Goal: Task Accomplishment & Management: Use online tool/utility

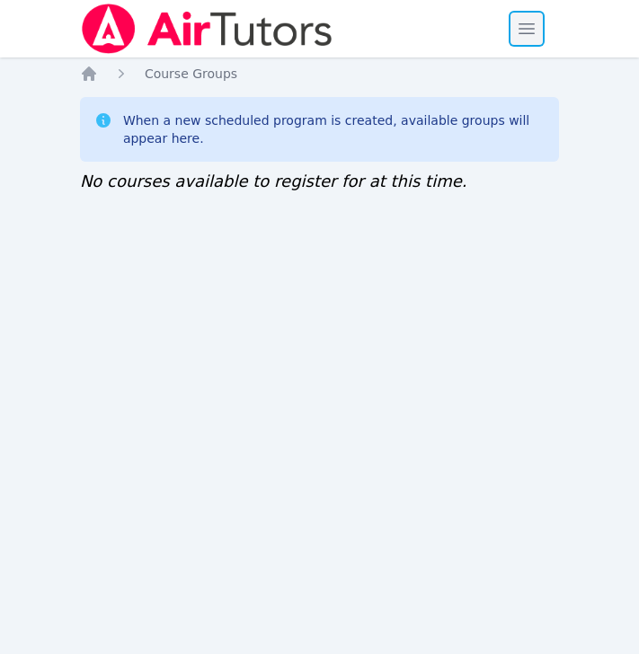
click at [542, 25] on span "button" at bounding box center [527, 29] width 40 height 40
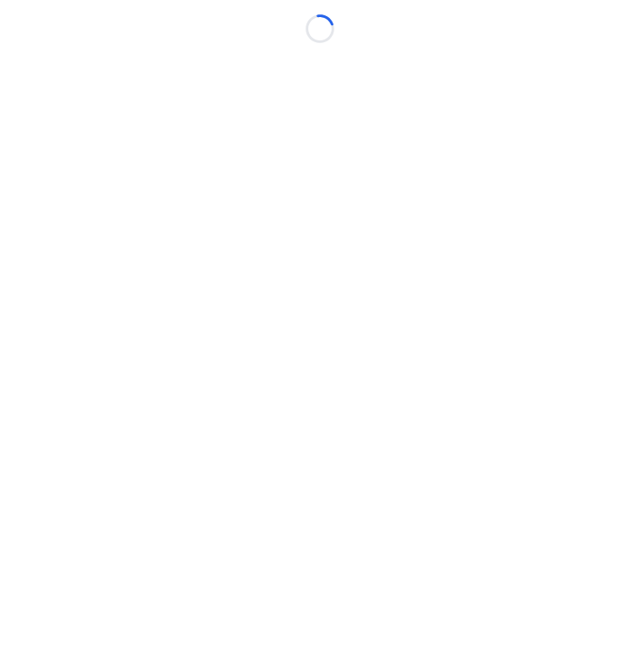
click at [83, 86] on body "Loading..." at bounding box center [319, 327] width 639 height 654
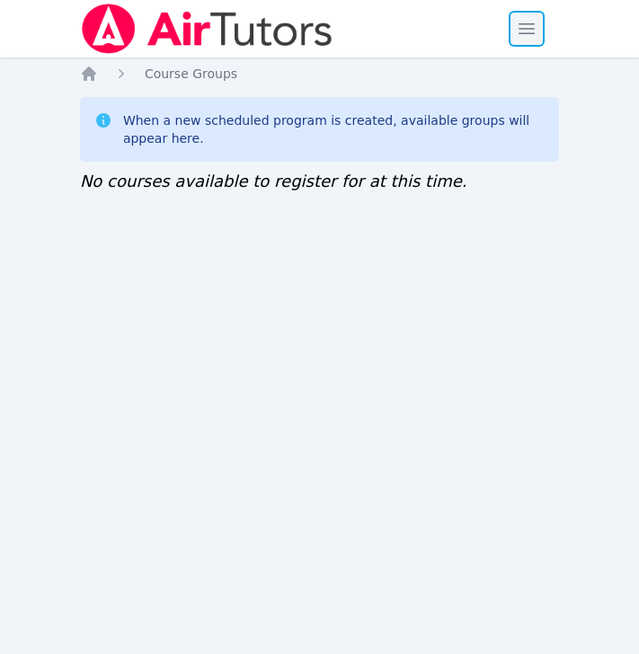
click at [524, 25] on span "button" at bounding box center [527, 29] width 40 height 40
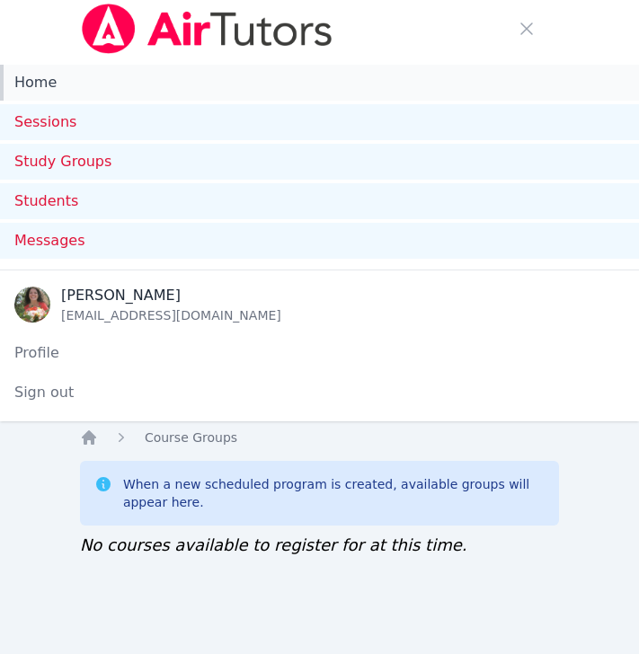
click at [148, 87] on link "Home" at bounding box center [319, 83] width 639 height 36
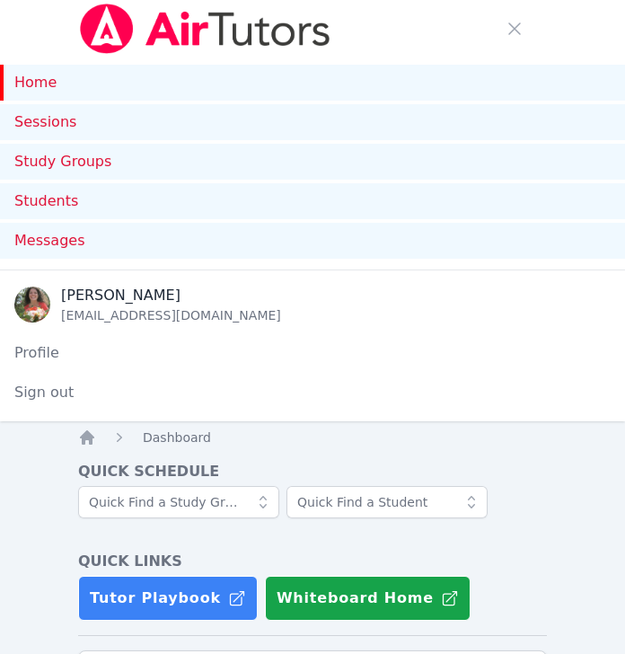
click at [44, 84] on link "Home" at bounding box center [312, 83] width 625 height 36
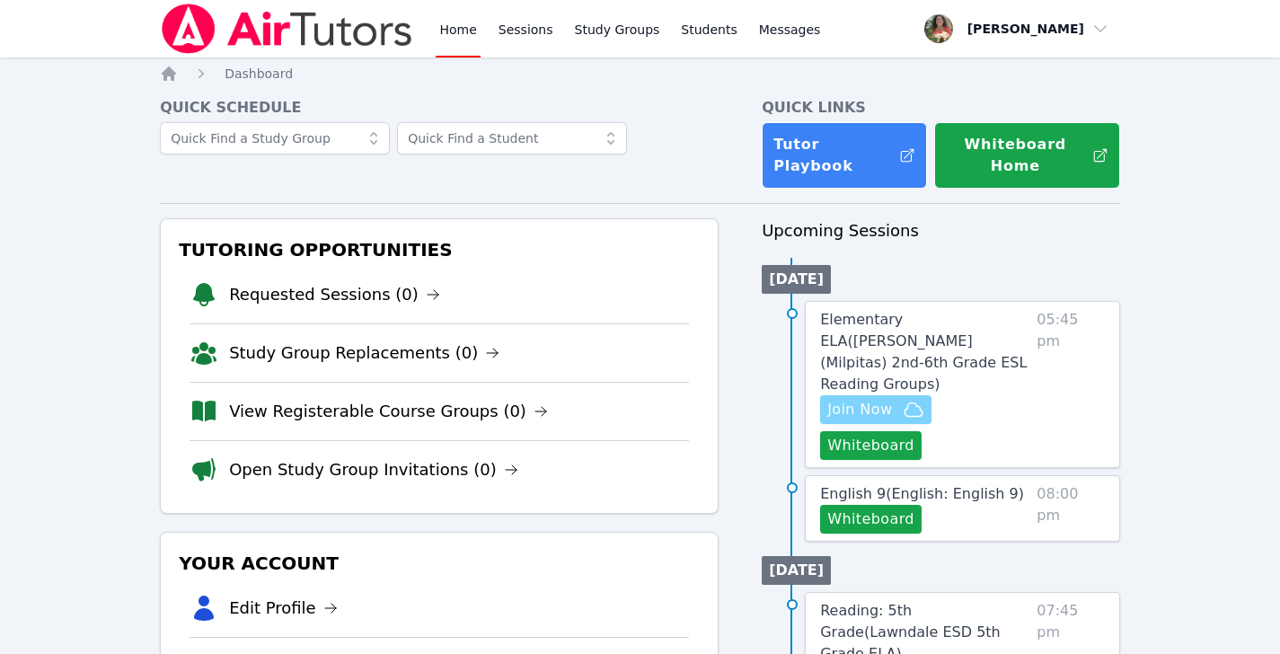
click at [868, 399] on span "Join Now" at bounding box center [859, 410] width 65 height 22
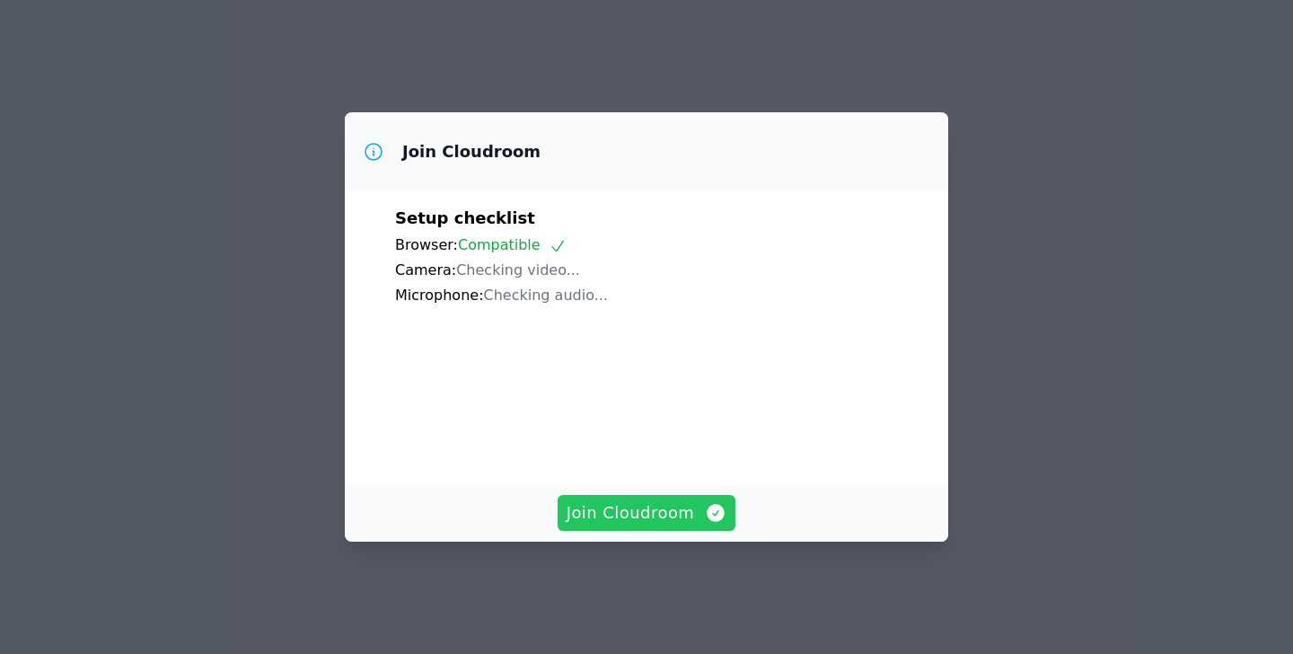
click at [666, 525] on span "Join Cloudroom" at bounding box center [647, 512] width 161 height 25
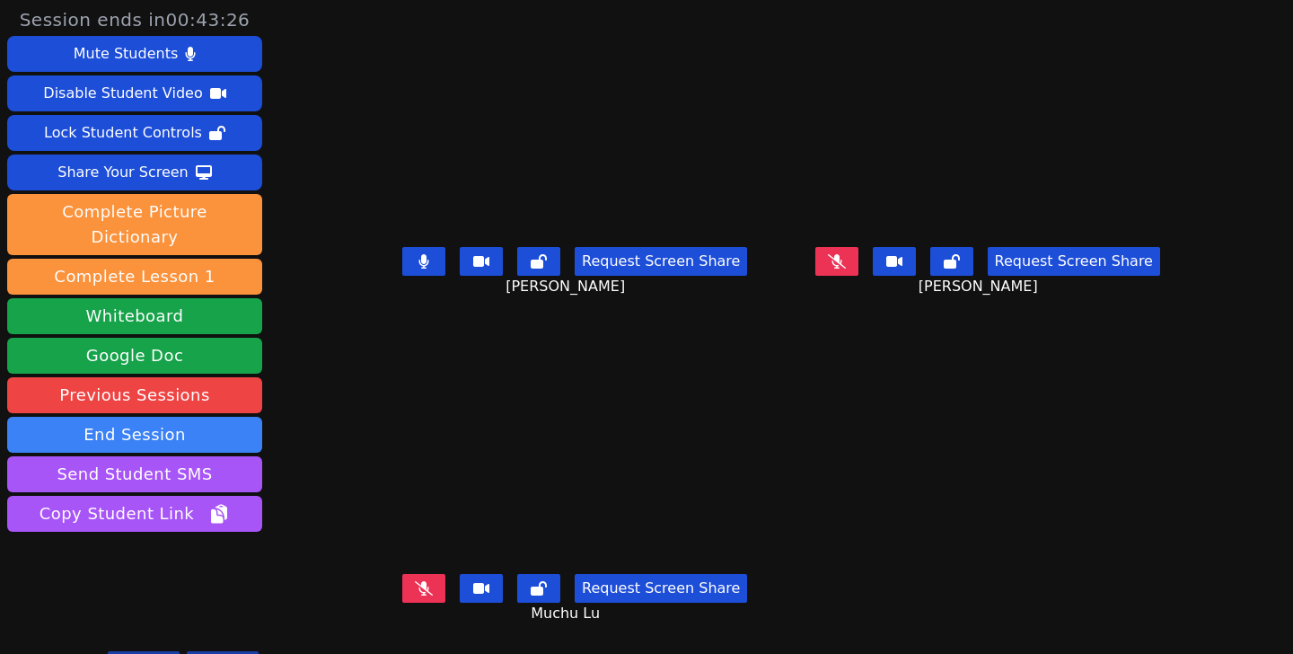
click at [846, 257] on icon at bounding box center [837, 261] width 18 height 14
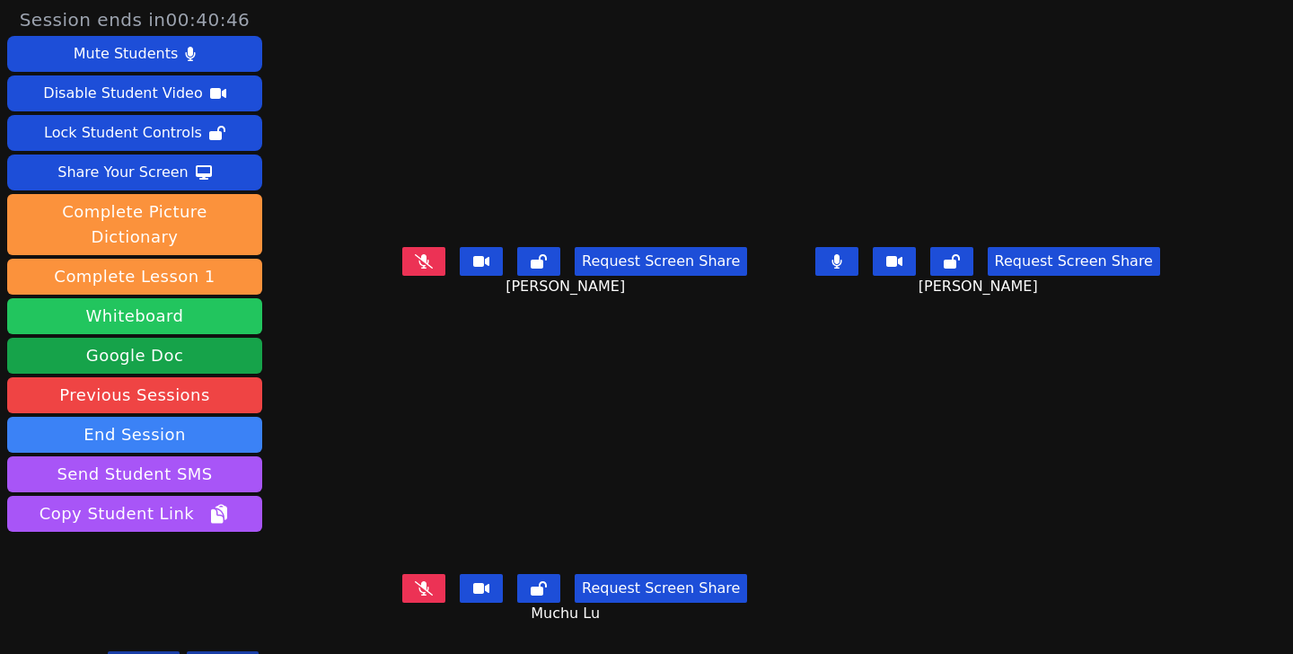
click at [113, 304] on button "Whiteboard" at bounding box center [134, 316] width 255 height 36
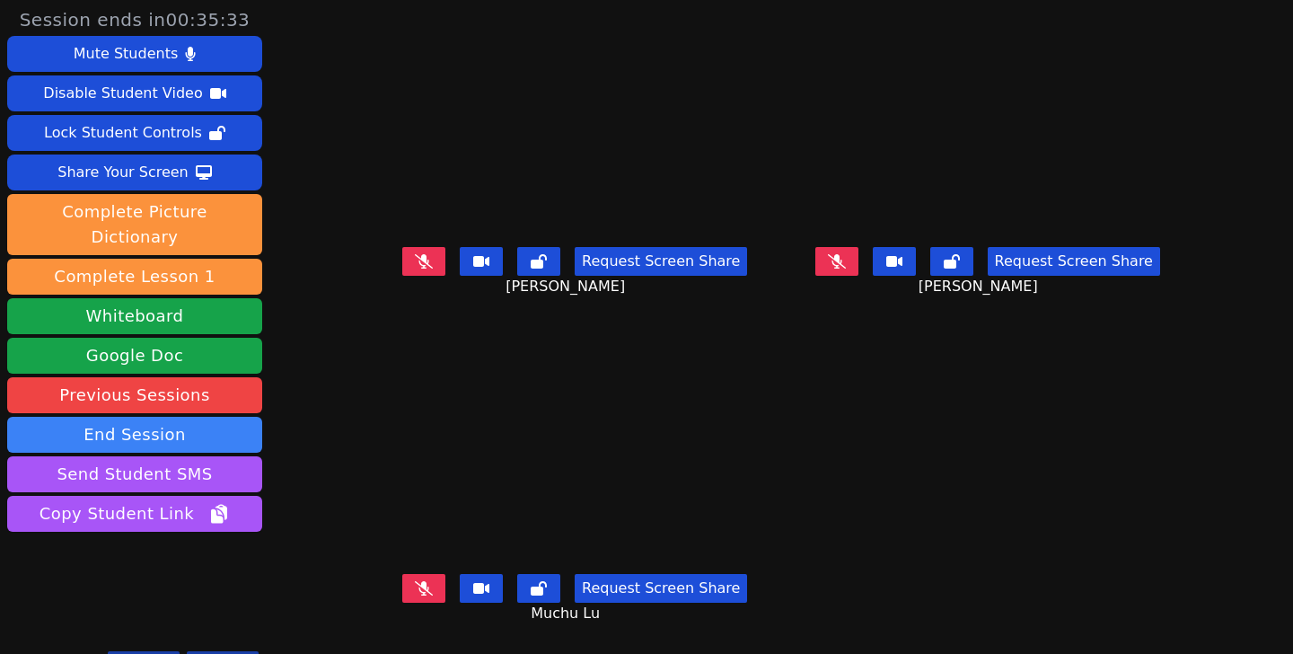
click at [415, 582] on icon at bounding box center [424, 588] width 18 height 14
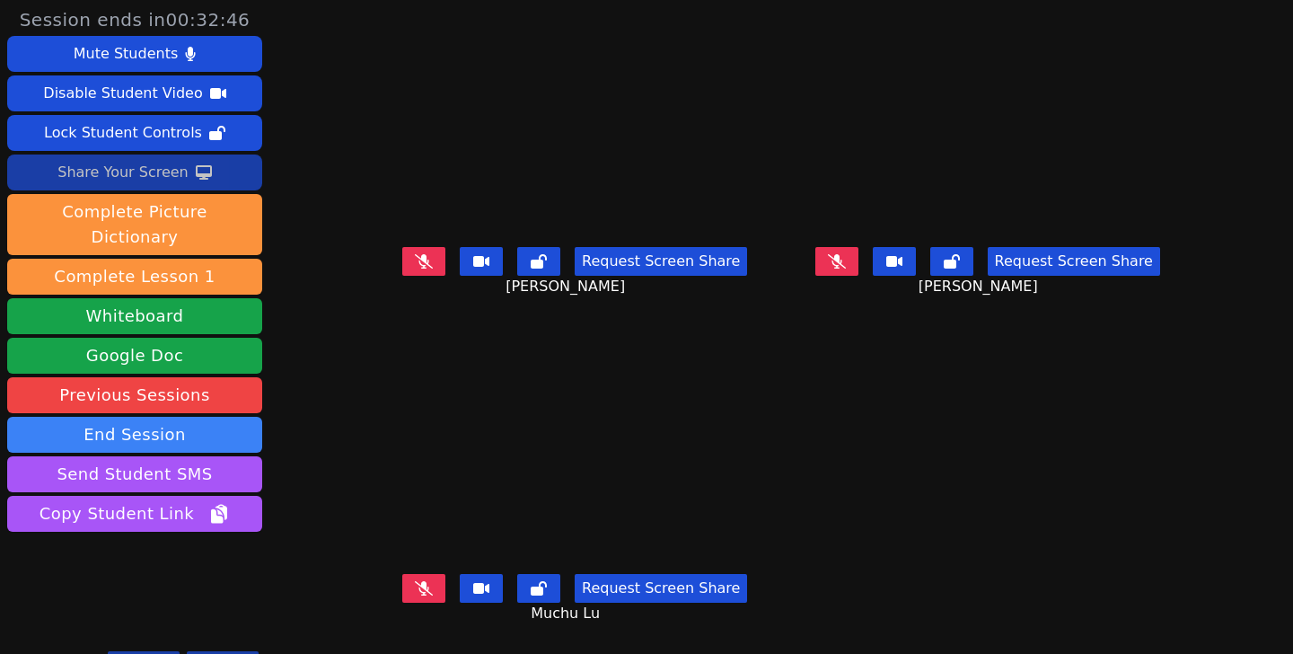
click at [124, 187] on button "Share Your Screen" at bounding box center [134, 172] width 255 height 36
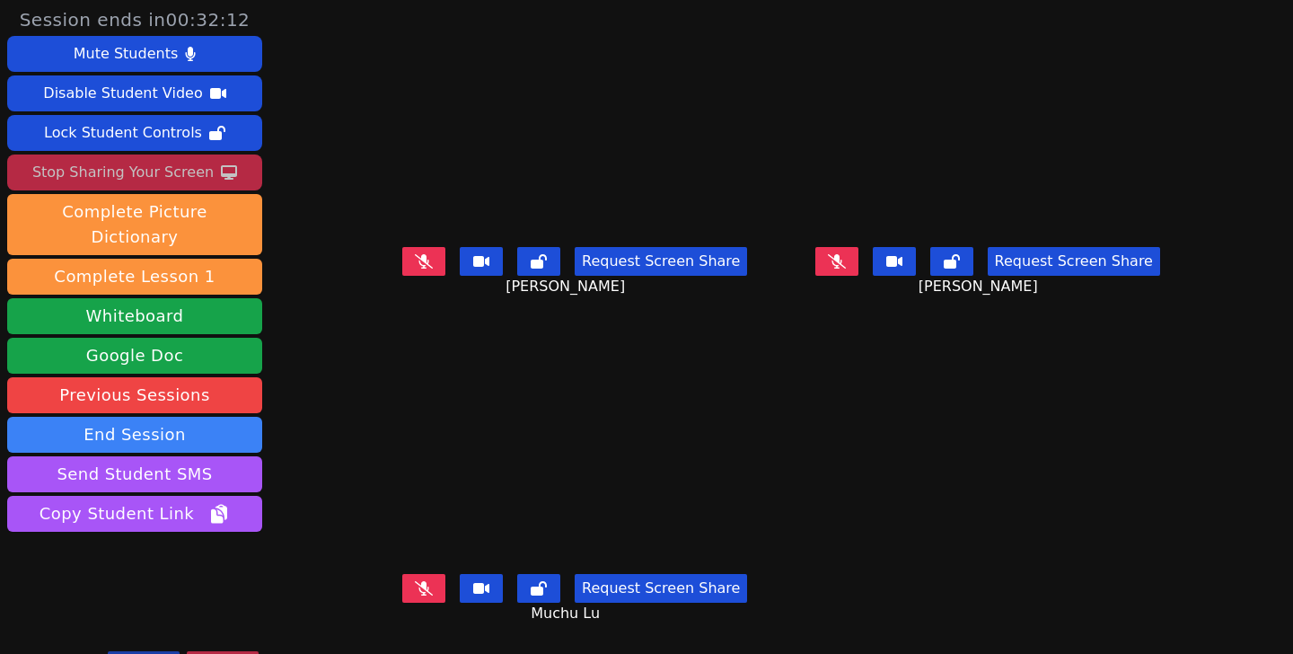
click at [140, 173] on div "Stop Sharing Your Screen" at bounding box center [122, 172] width 181 height 29
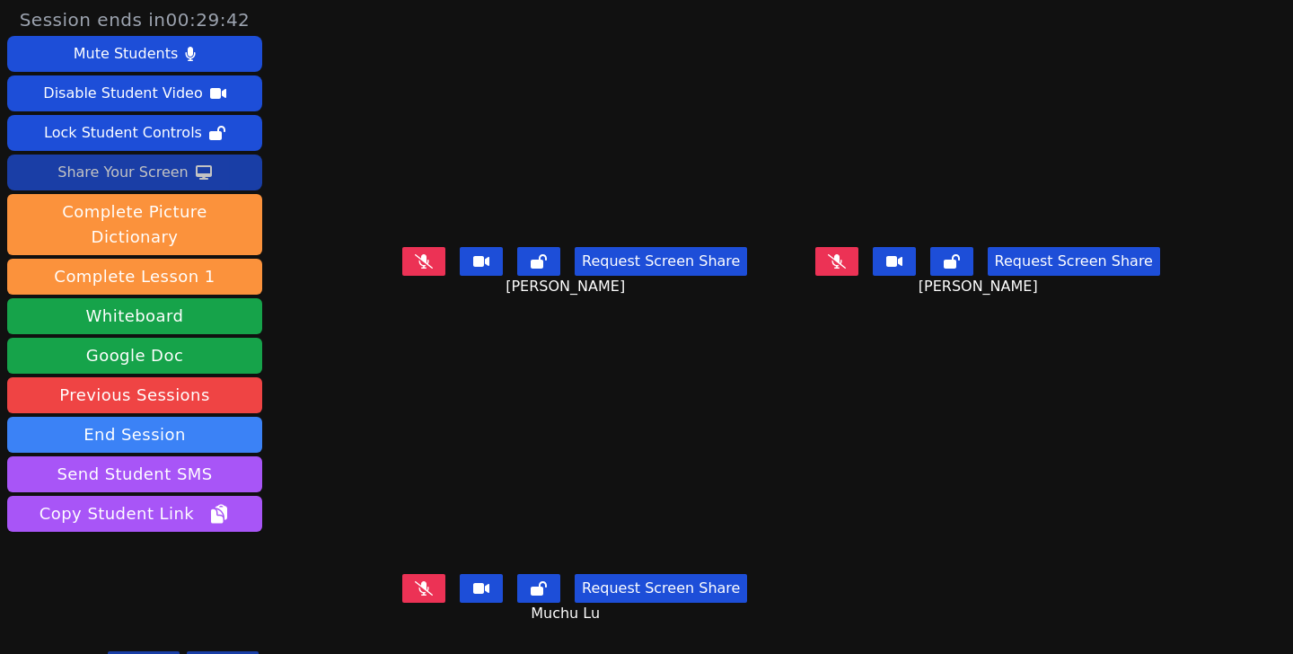
click at [415, 590] on icon at bounding box center [424, 588] width 18 height 14
click at [402, 594] on button at bounding box center [423, 588] width 43 height 29
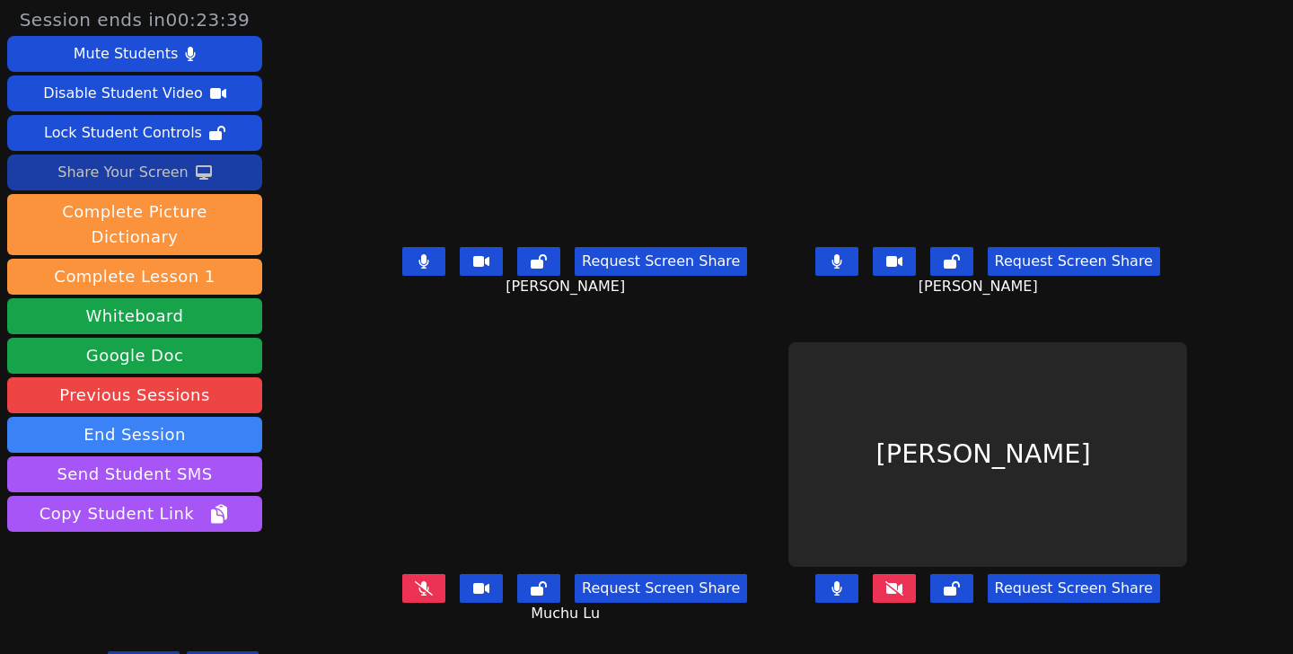
click at [904, 590] on icon at bounding box center [895, 588] width 18 height 14
click at [415, 261] on icon at bounding box center [424, 261] width 18 height 14
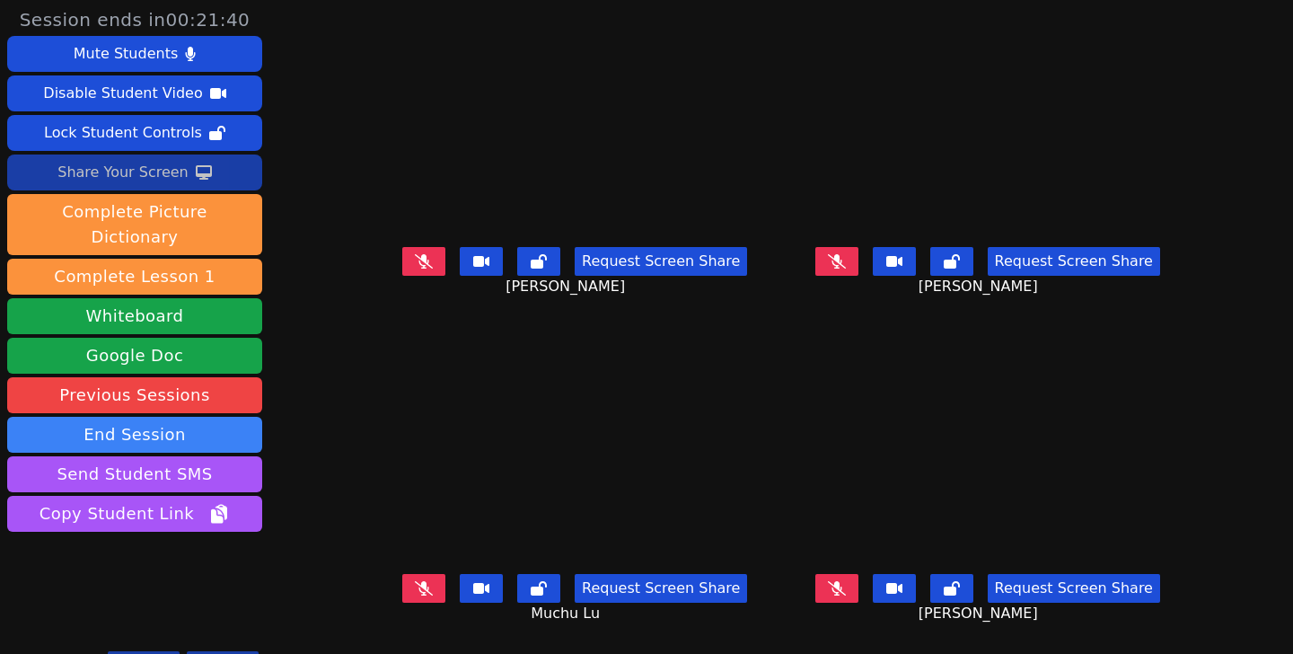
click at [415, 260] on icon at bounding box center [424, 261] width 18 height 14
click at [404, 269] on button at bounding box center [423, 261] width 43 height 29
click at [844, 598] on button at bounding box center [836, 588] width 43 height 29
click at [415, 264] on icon at bounding box center [424, 261] width 18 height 14
click at [419, 264] on icon at bounding box center [424, 261] width 10 height 14
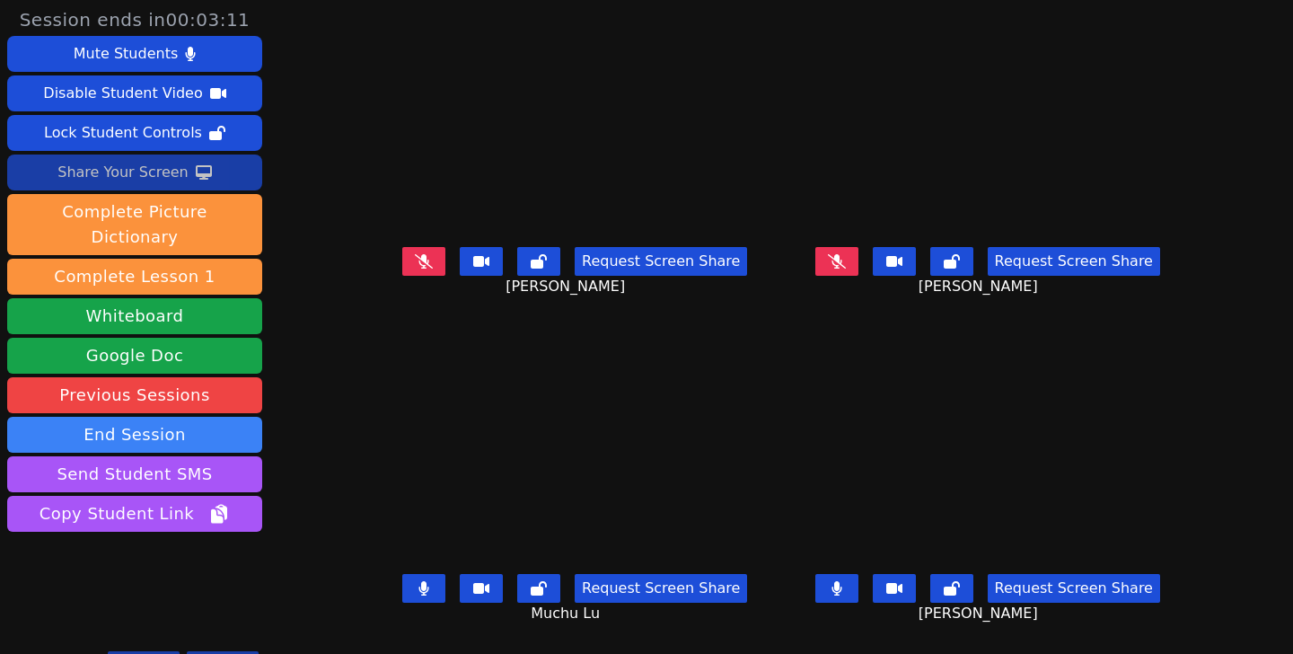
click at [402, 576] on button at bounding box center [423, 588] width 43 height 29
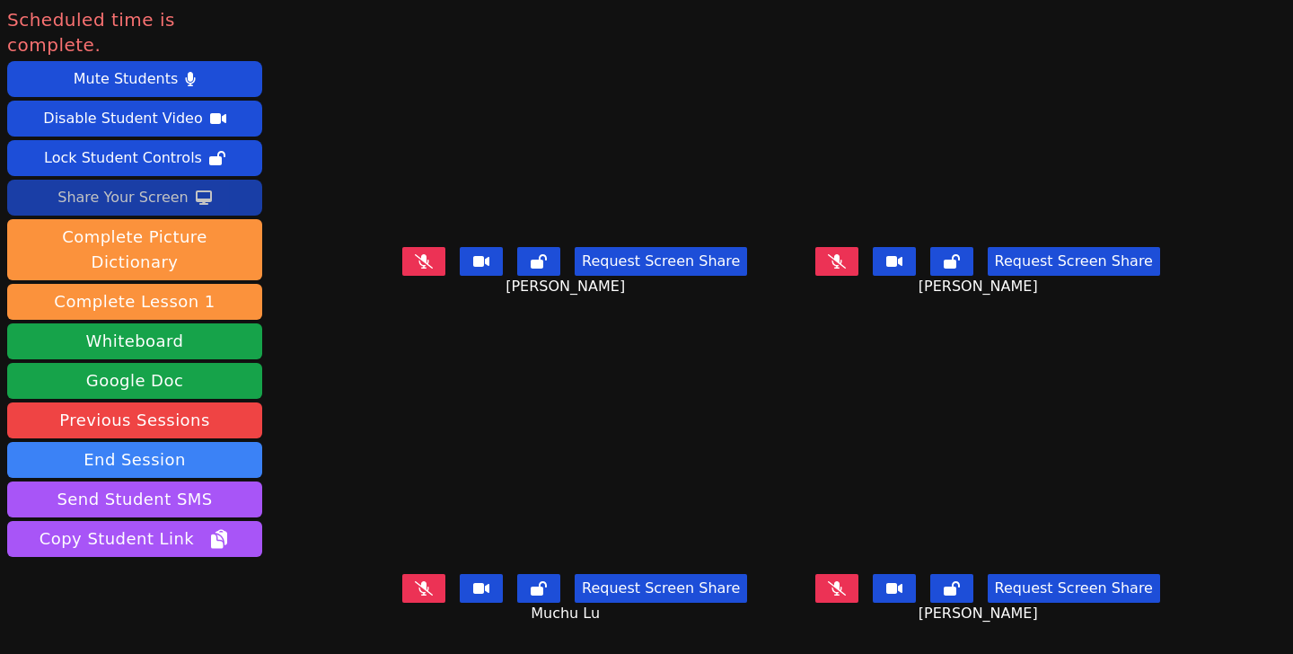
scroll to position [7, 0]
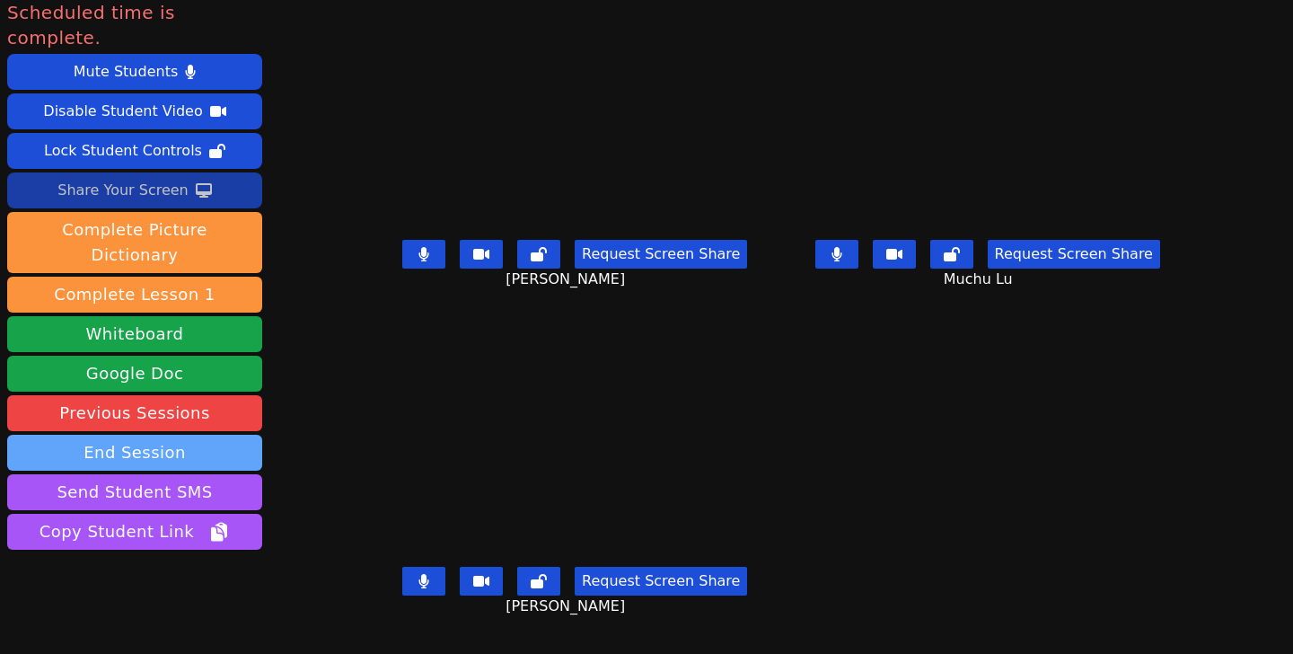
click at [142, 435] on button "End Session" at bounding box center [134, 453] width 255 height 36
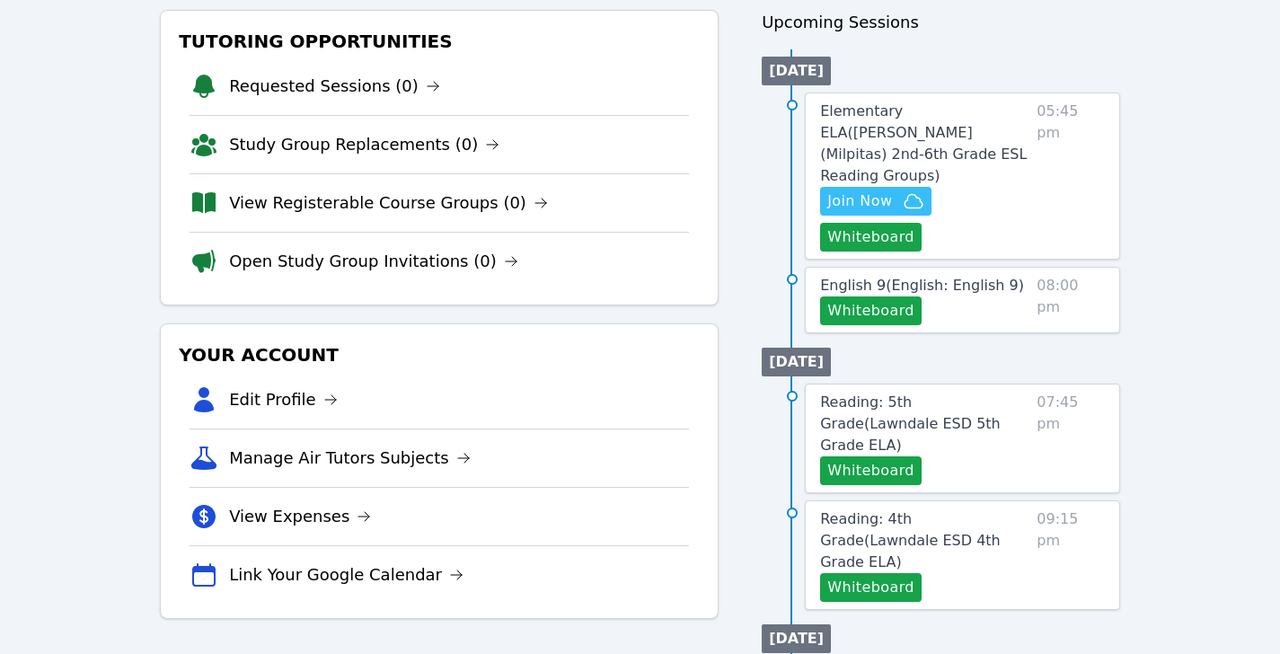
scroll to position [191, 0]
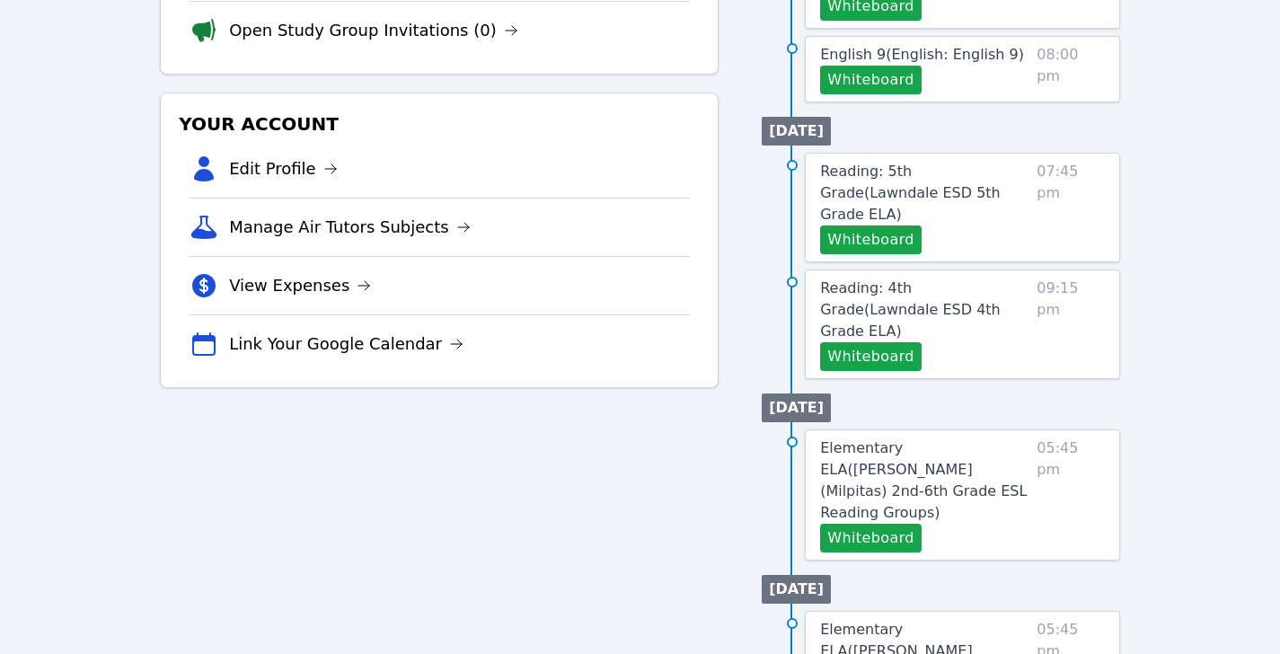
scroll to position [577, 0]
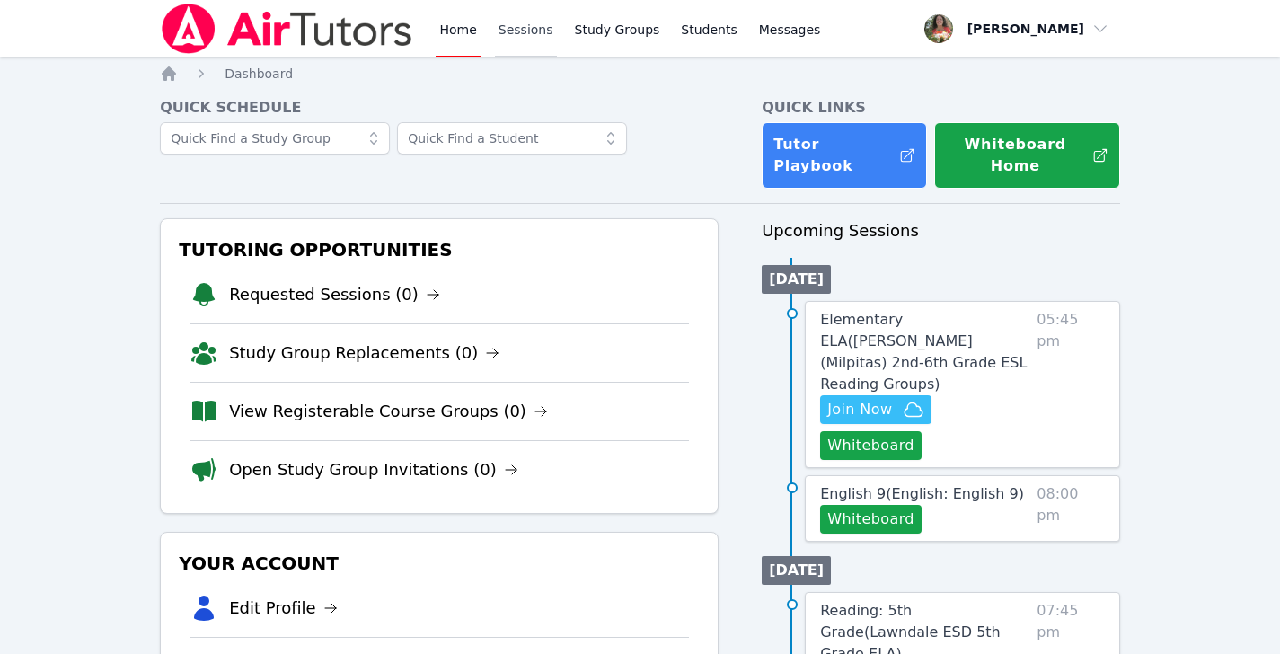
click at [508, 23] on link "Sessions" at bounding box center [526, 28] width 62 height 57
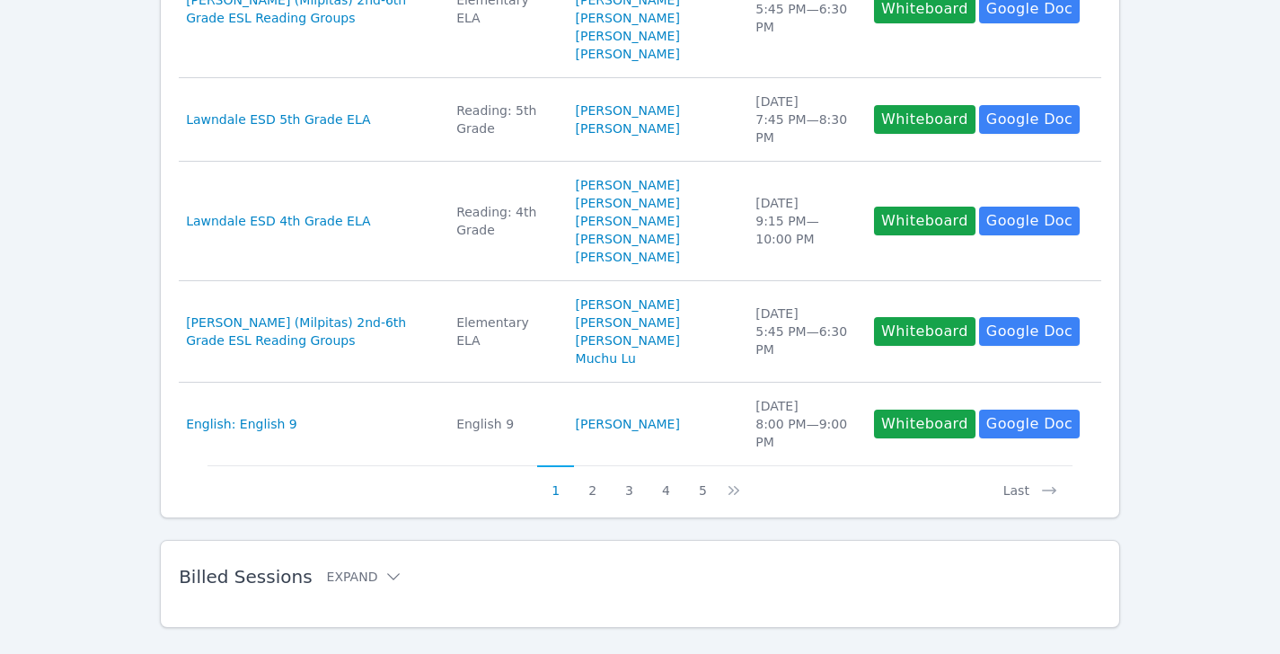
scroll to position [1080, 0]
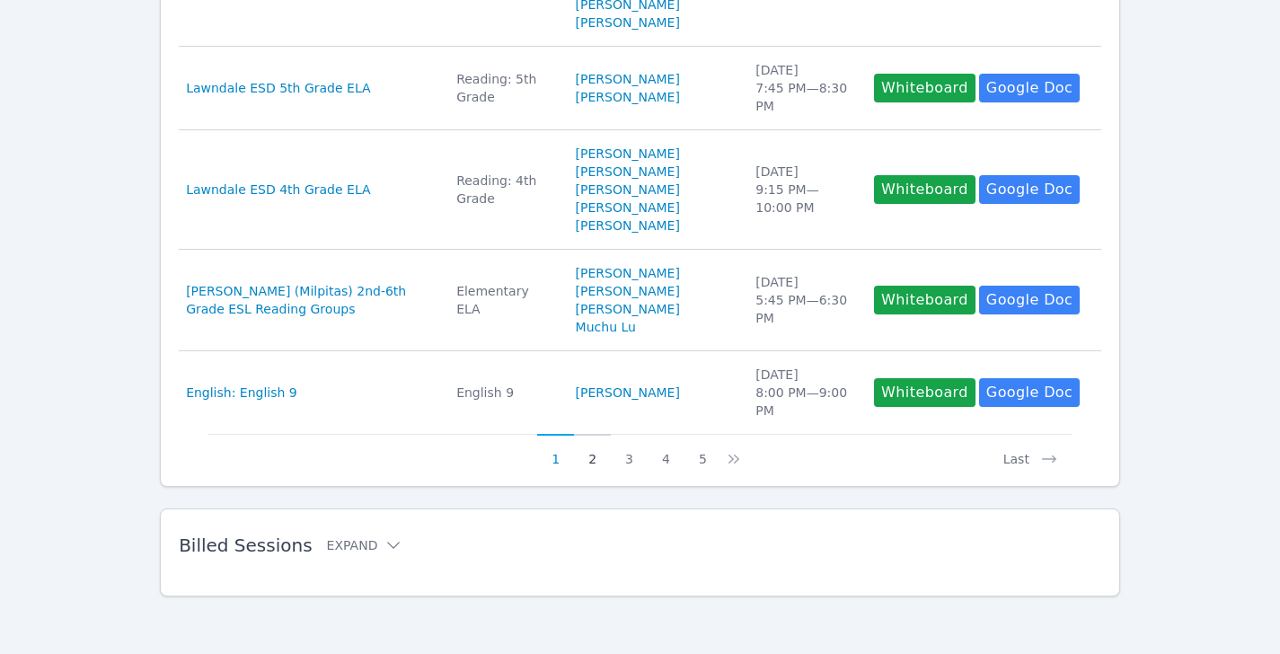
click at [594, 457] on button "2" at bounding box center [592, 451] width 37 height 34
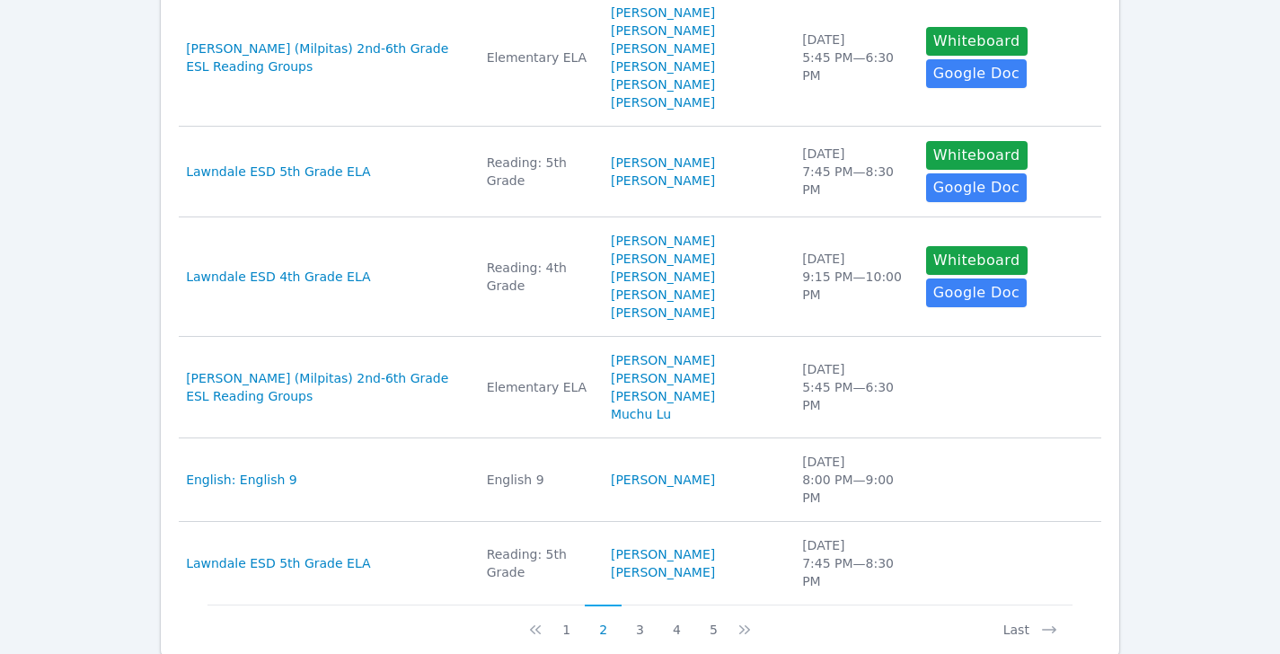
scroll to position [1023, 0]
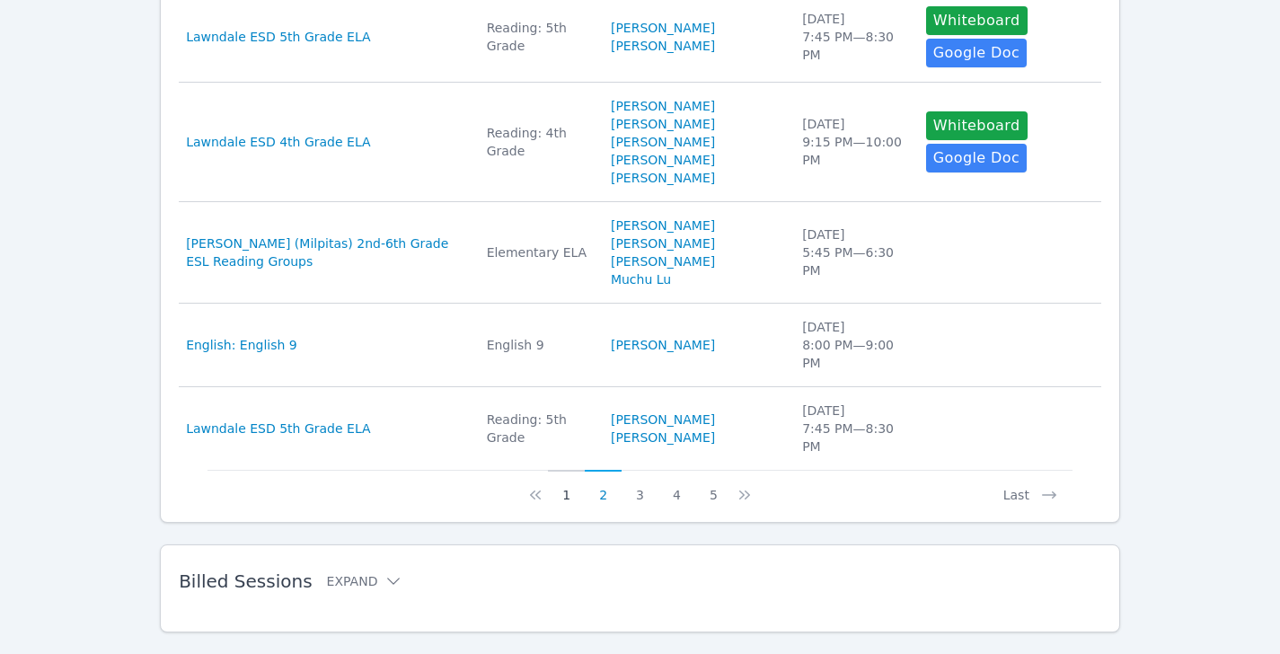
click at [572, 470] on button "1" at bounding box center [566, 487] width 37 height 34
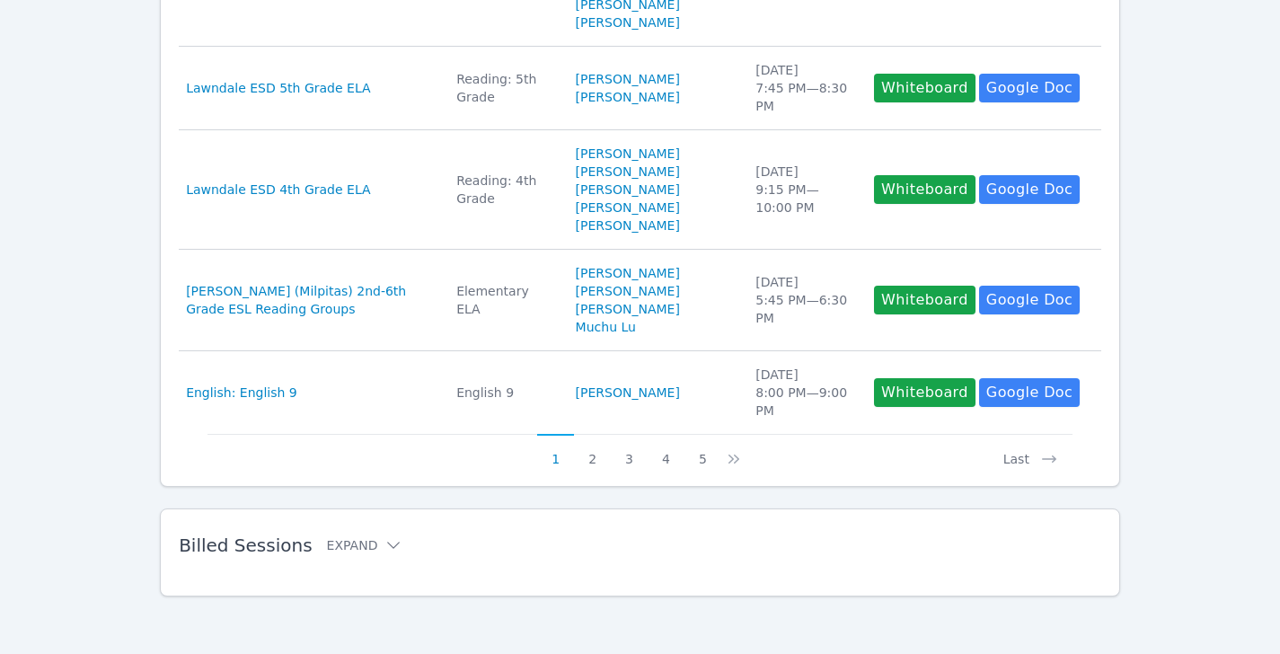
scroll to position [1080, 0]
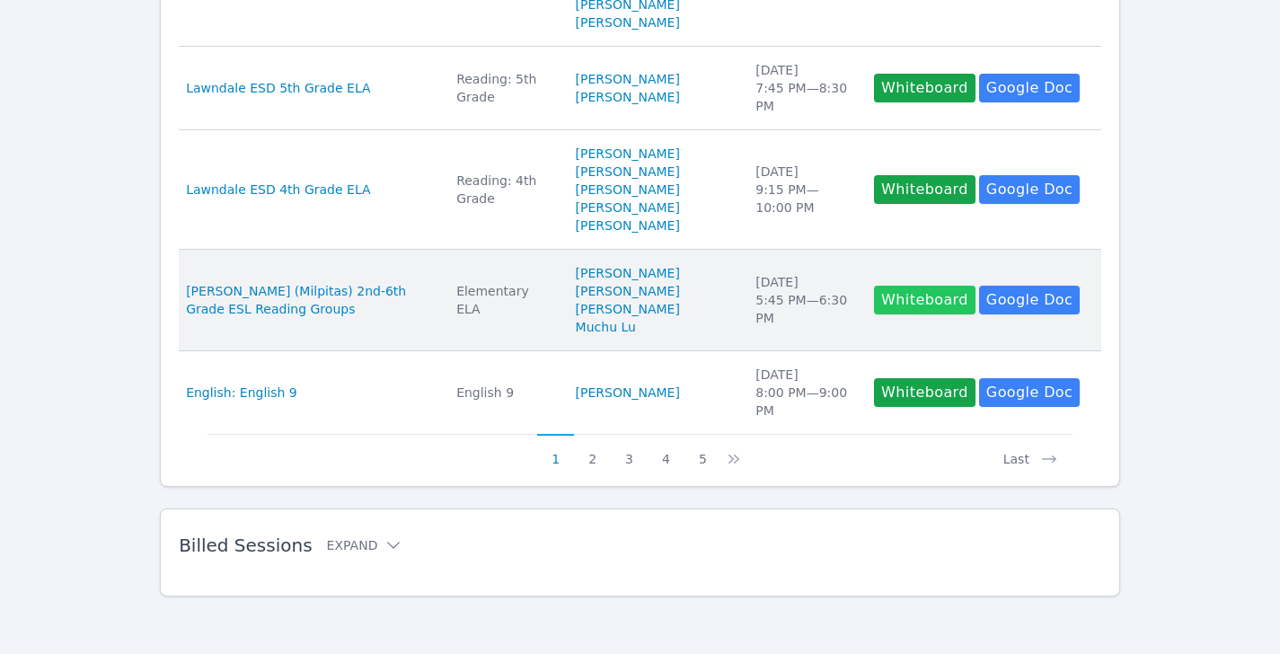
click at [881, 286] on button "Whiteboard" at bounding box center [924, 300] width 101 height 29
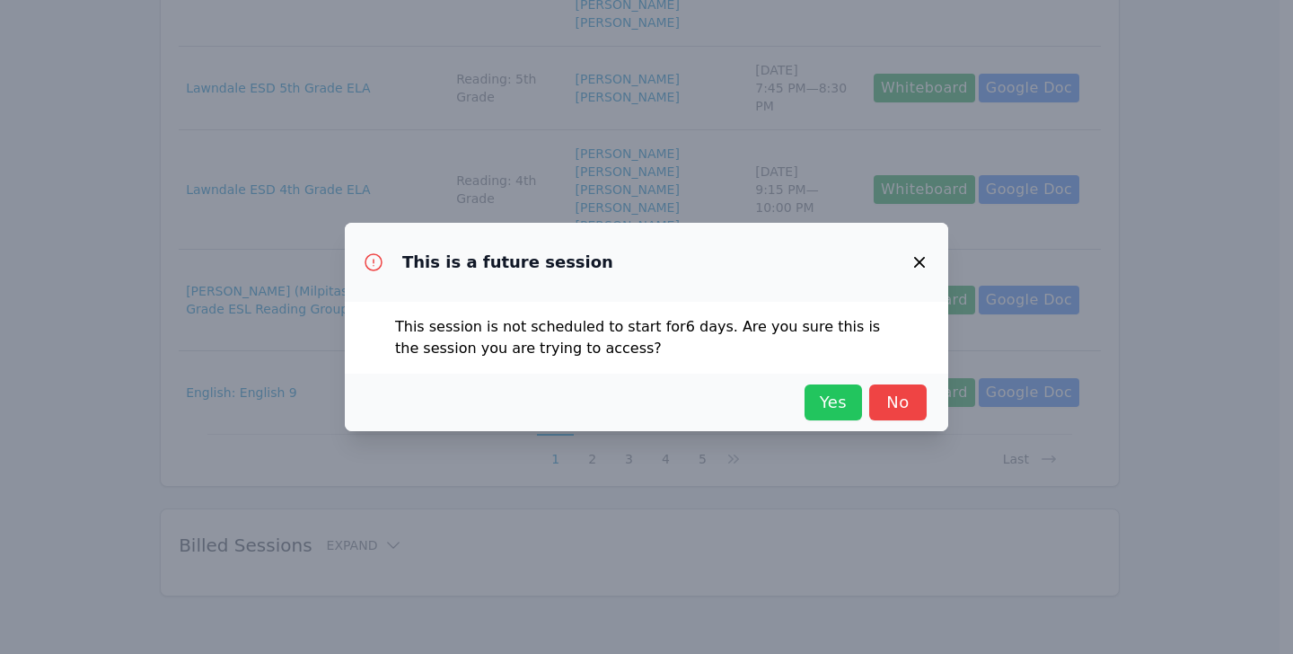
click at [835, 392] on span "Yes" at bounding box center [834, 402] width 40 height 25
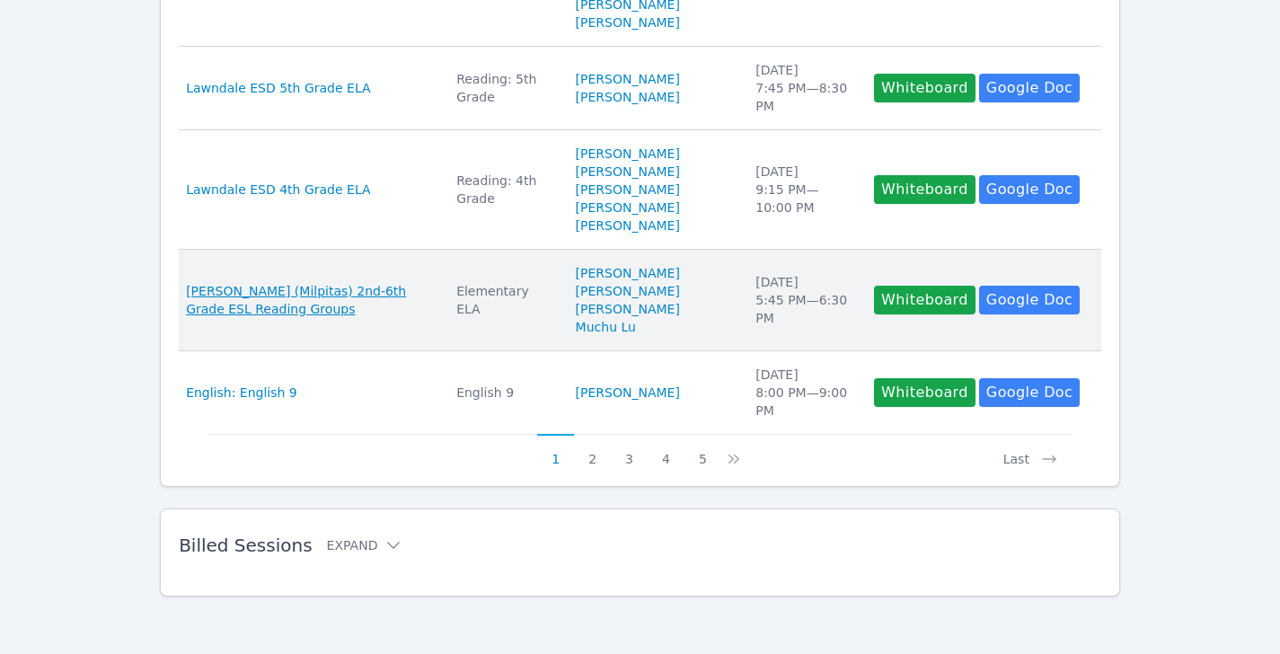
click at [234, 286] on span "[PERSON_NAME] (Milpitas) 2nd-6th Grade ESL Reading Groups" at bounding box center [310, 300] width 249 height 36
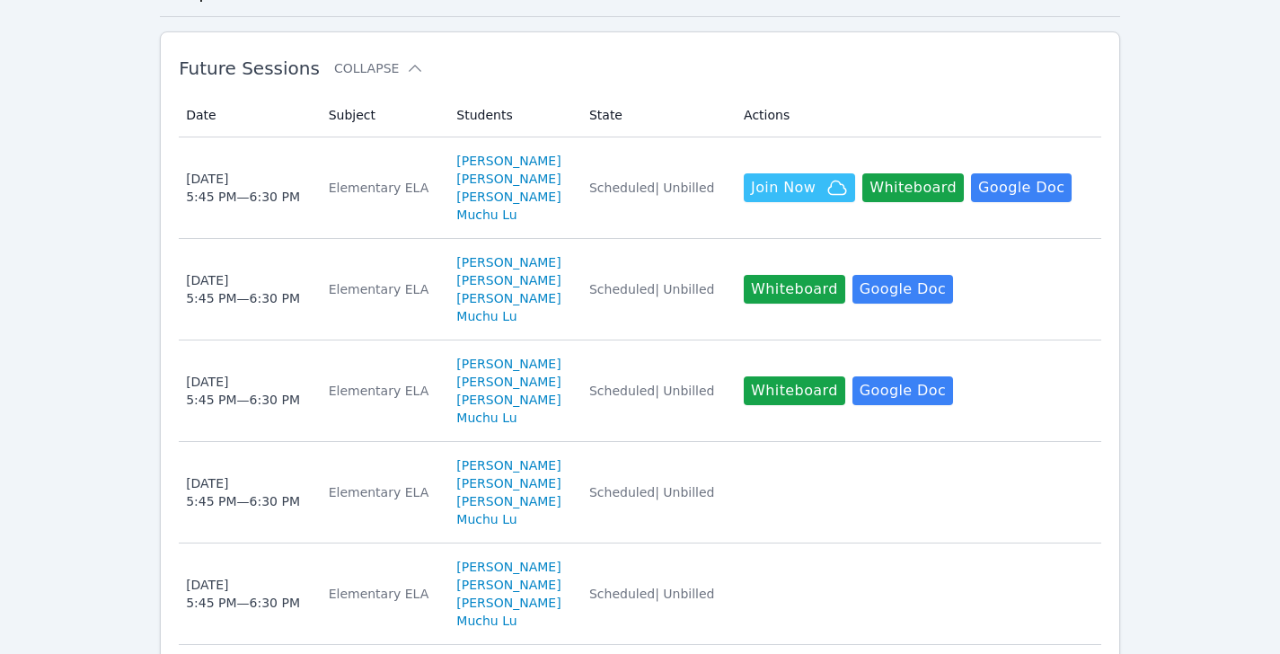
scroll to position [652, 0]
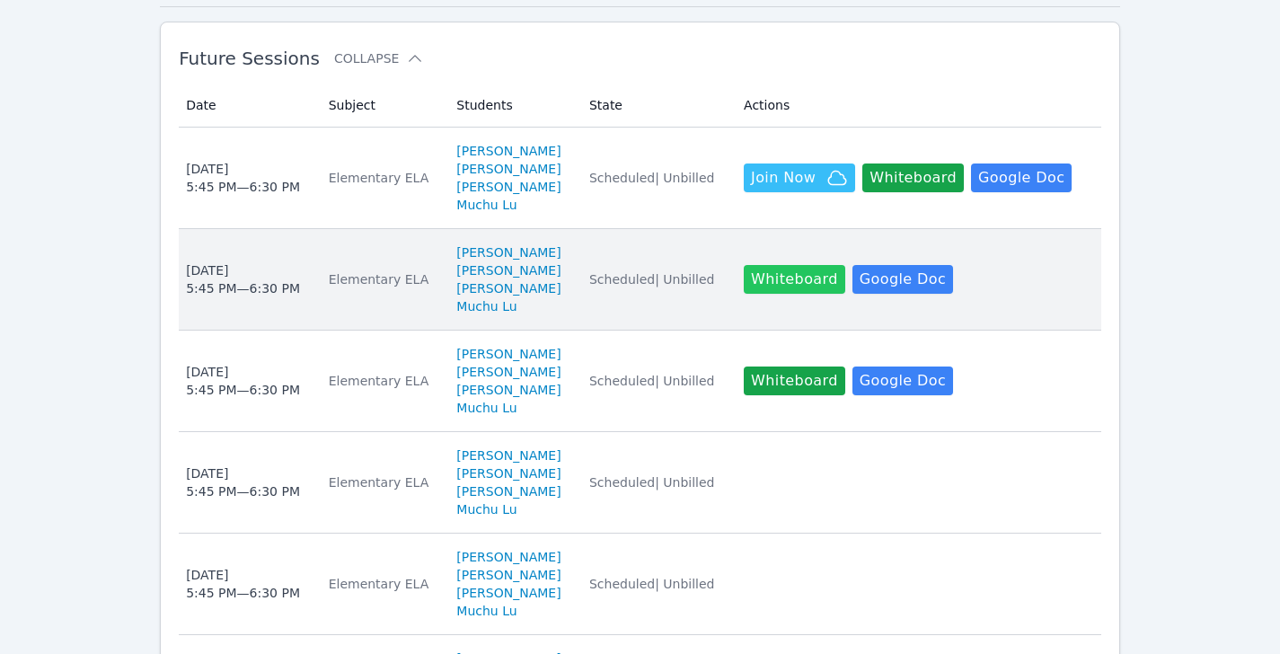
click at [828, 265] on button "Whiteboard" at bounding box center [794, 279] width 101 height 29
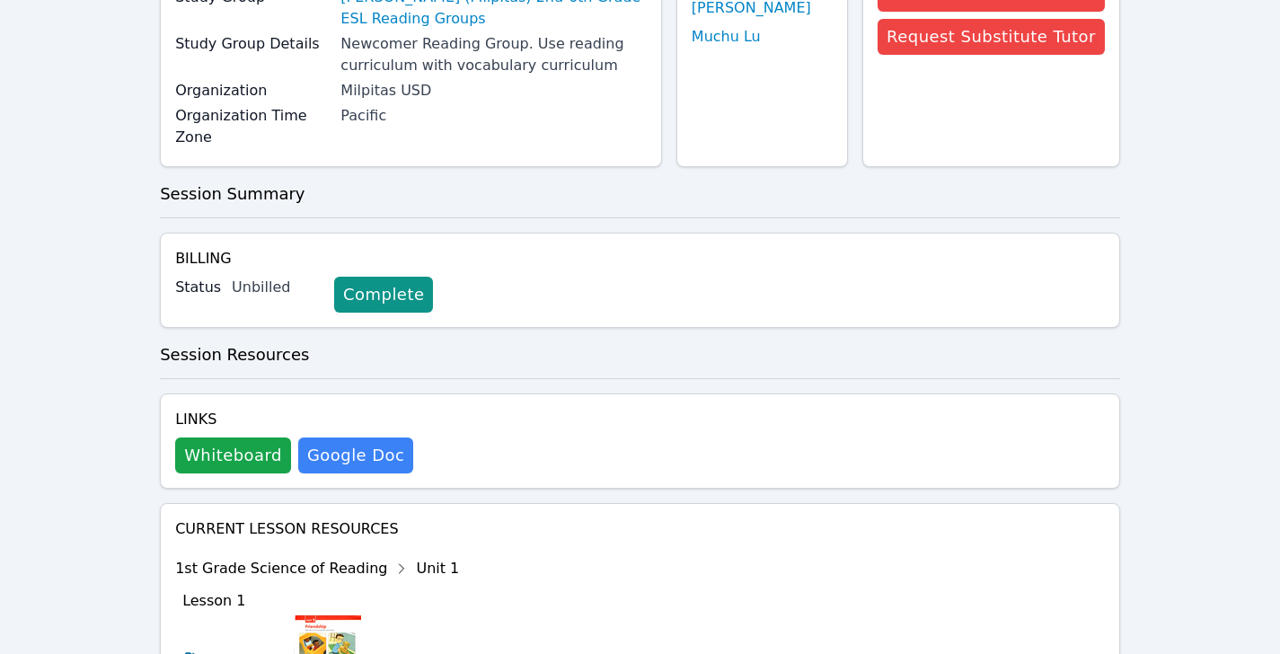
scroll to position [357, 0]
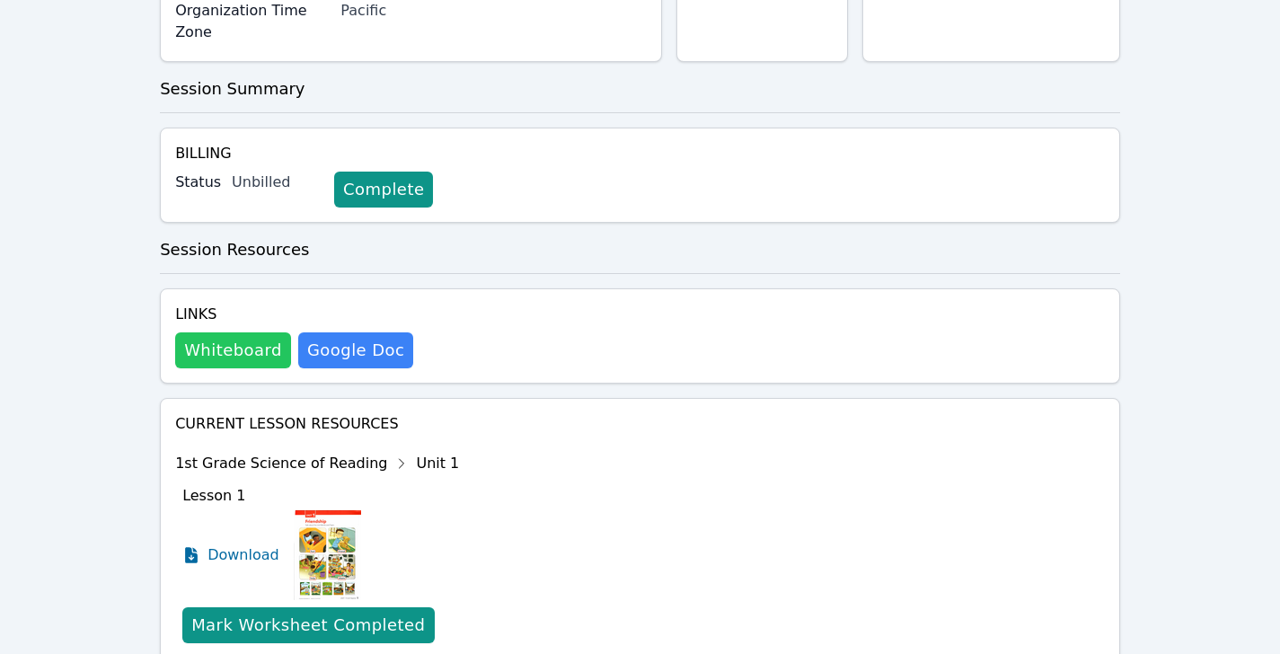
click at [241, 356] on button "Whiteboard" at bounding box center [233, 350] width 116 height 36
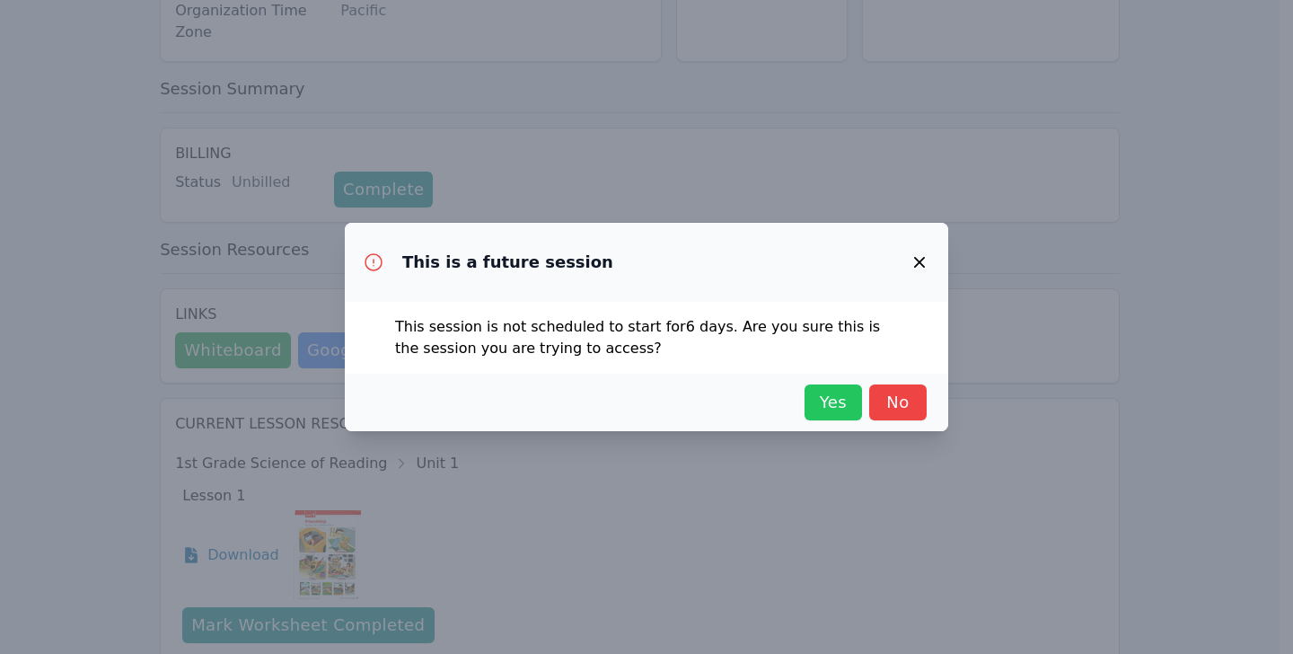
click at [842, 409] on span "Yes" at bounding box center [834, 402] width 40 height 25
